Goal: Task Accomplishment & Management: Manage account settings

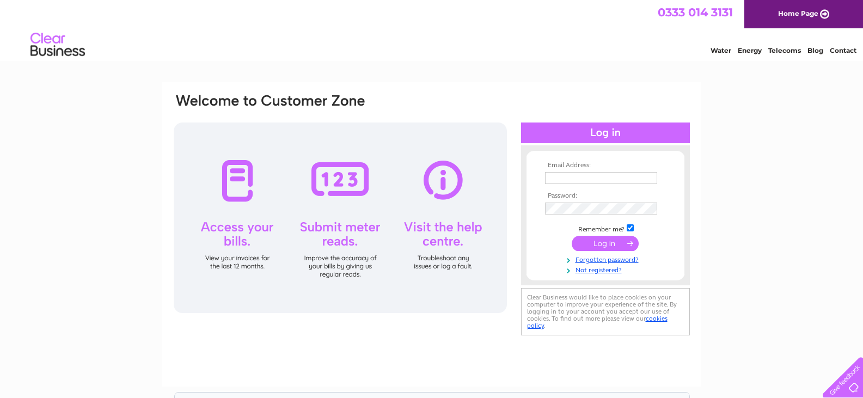
type input "[EMAIL_ADDRESS][DOMAIN_NAME]"
click at [598, 245] on input "submit" at bounding box center [604, 243] width 67 height 15
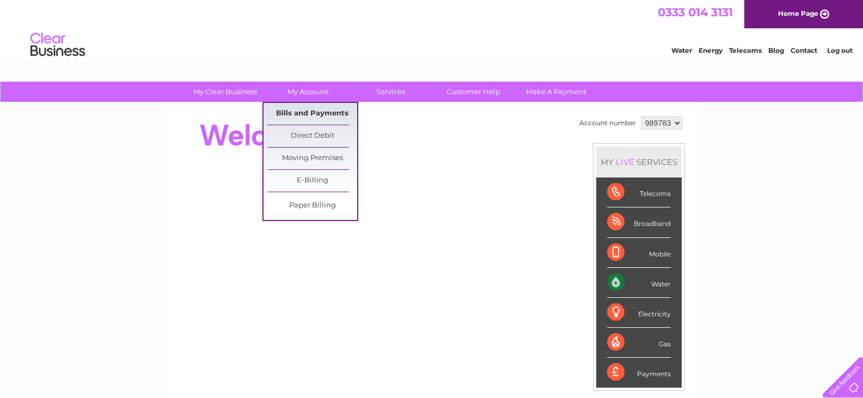
click at [307, 118] on link "Bills and Payments" at bounding box center [312, 114] width 90 height 22
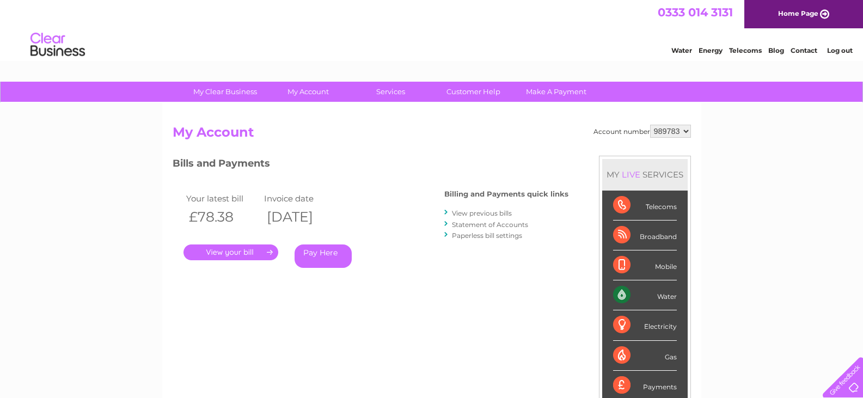
click at [249, 255] on link "." at bounding box center [230, 252] width 95 height 16
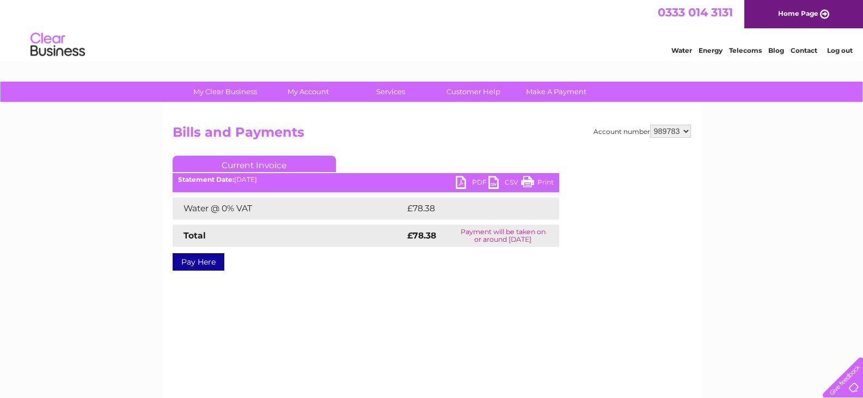
click at [459, 183] on link "PDF" at bounding box center [471, 184] width 33 height 16
